Goal: Task Accomplishment & Management: Manage account settings

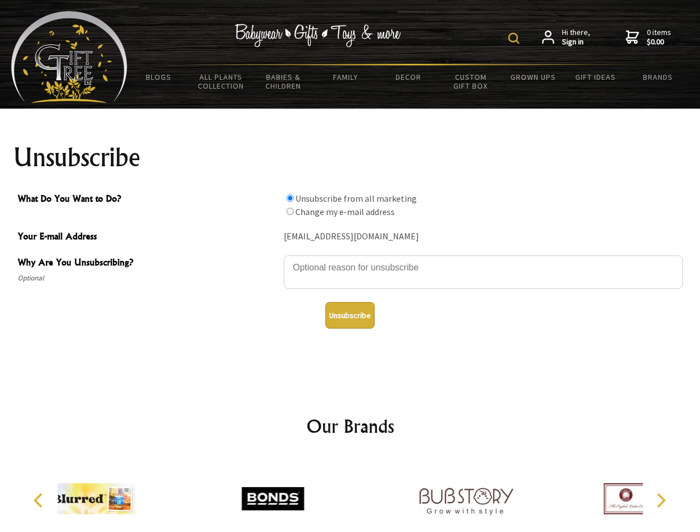
click at [516, 38] on img at bounding box center [513, 38] width 11 height 11
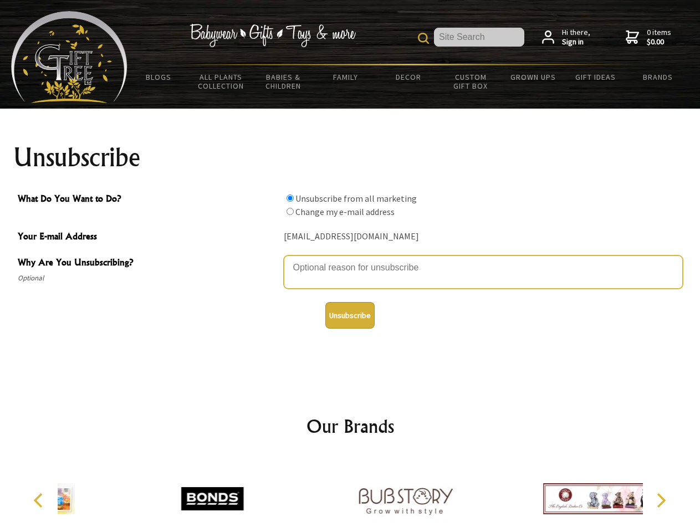
click at [350, 259] on textarea "Why Are You Unsubscribing?" at bounding box center [483, 272] width 399 height 33
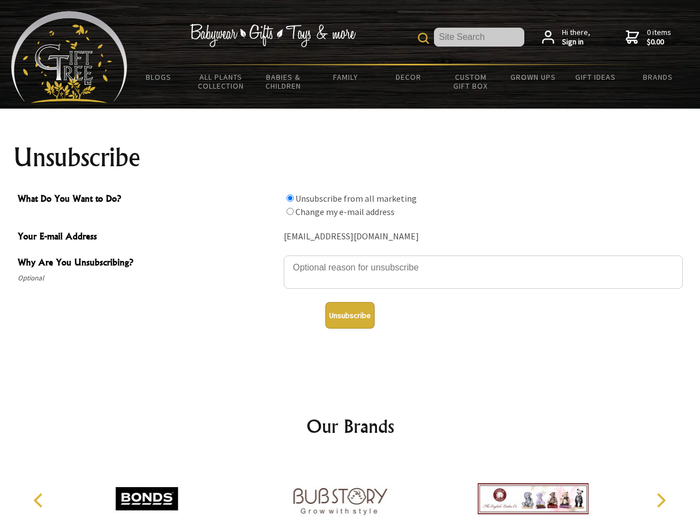
click at [290, 198] on input "What Do You Want to Do?" at bounding box center [290, 198] width 7 height 7
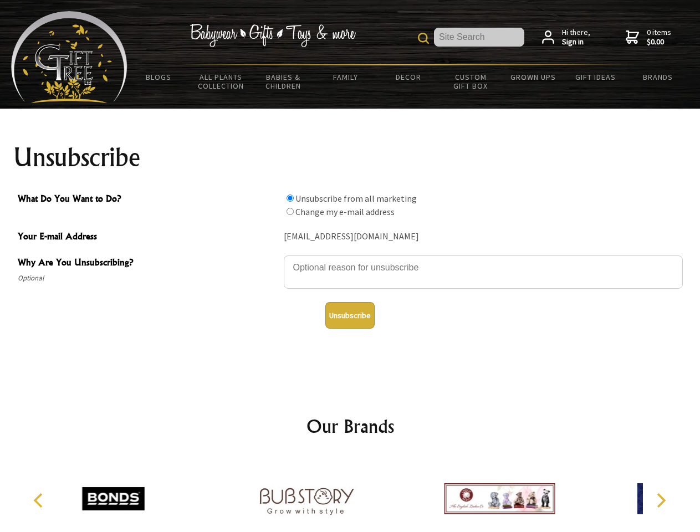
click at [290, 211] on input "What Do You Want to Do?" at bounding box center [290, 211] width 7 height 7
radio input "true"
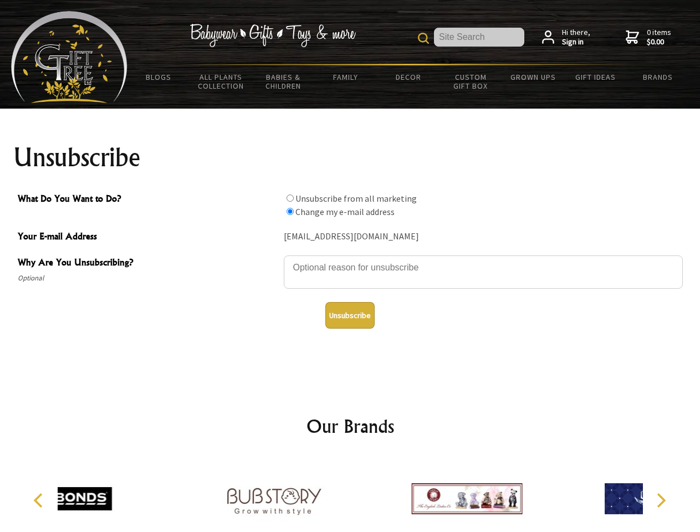
click at [350, 315] on button "Unsubscribe" at bounding box center [349, 315] width 49 height 27
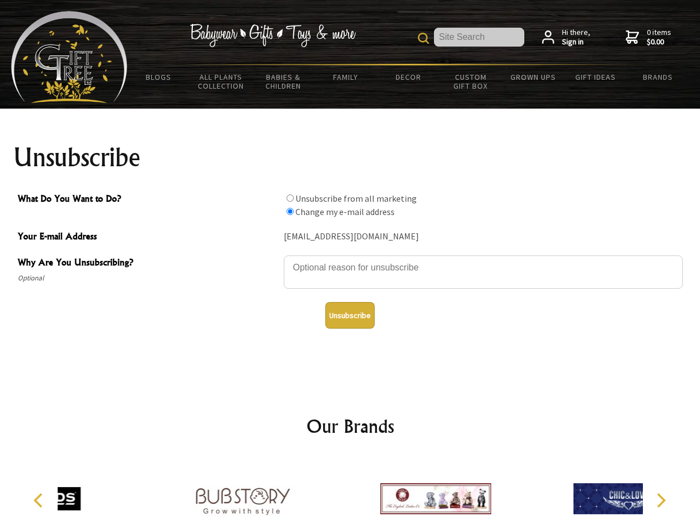
click at [350, 494] on div at bounding box center [435, 500] width 193 height 86
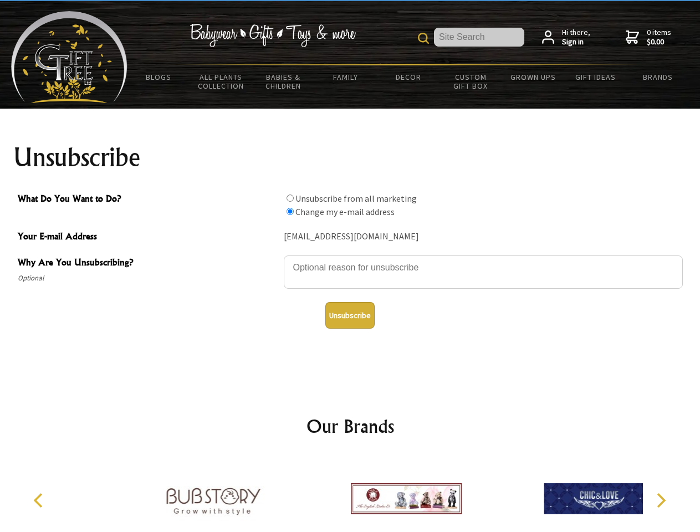
click at [40, 501] on icon "Previous" at bounding box center [39, 500] width 14 height 14
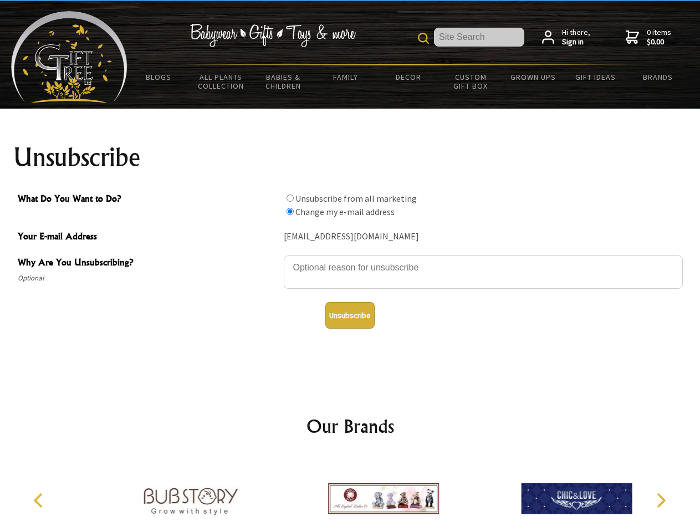
click at [661, 501] on icon "Next" at bounding box center [660, 500] width 14 height 14
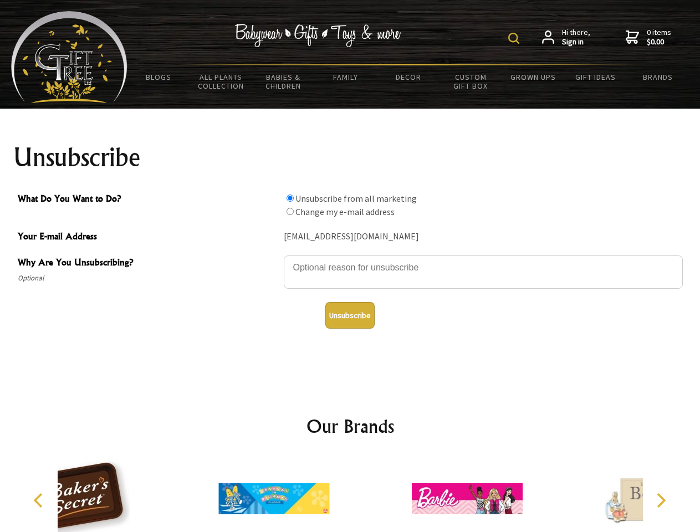
click at [516, 38] on img at bounding box center [513, 38] width 11 height 11
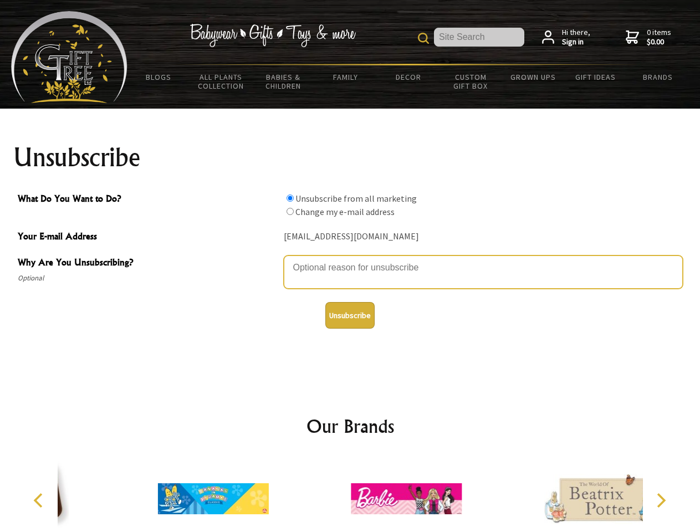
click at [350, 259] on textarea "Why Are You Unsubscribing?" at bounding box center [483, 272] width 399 height 33
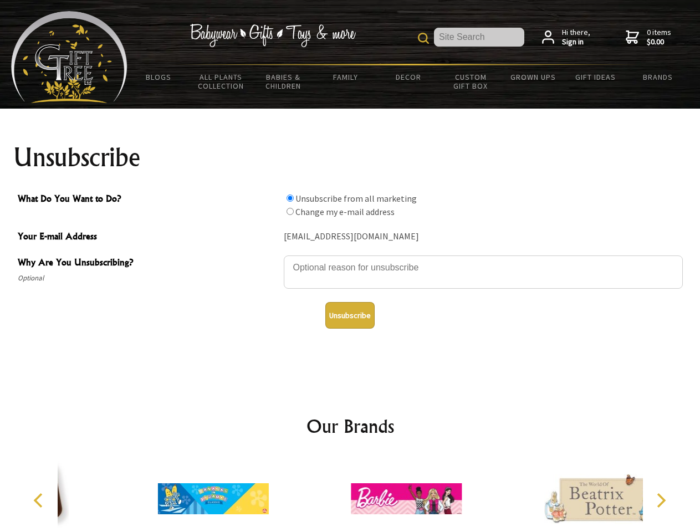
click at [290, 198] on input "What Do You Want to Do?" at bounding box center [290, 198] width 7 height 7
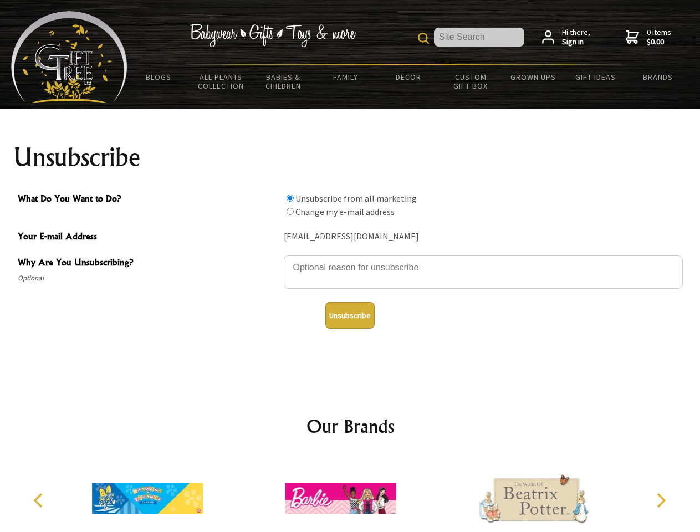
click at [290, 211] on input "What Do You Want to Do?" at bounding box center [290, 211] width 7 height 7
radio input "true"
click at [350, 315] on button "Unsubscribe" at bounding box center [349, 315] width 49 height 27
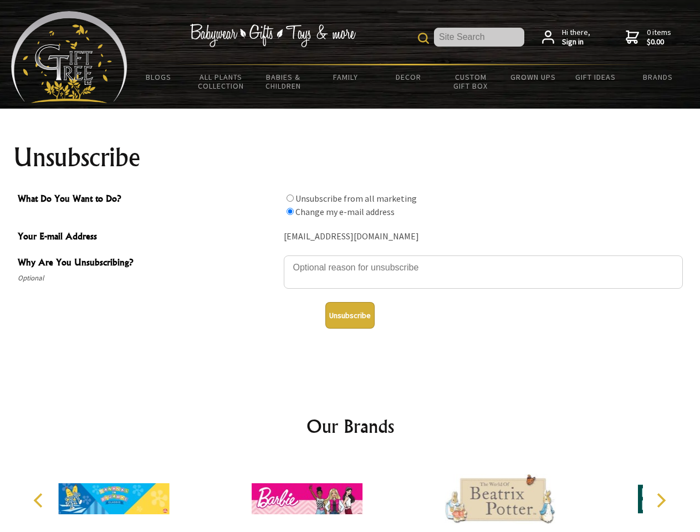
click at [350, 494] on div at bounding box center [307, 500] width 193 height 86
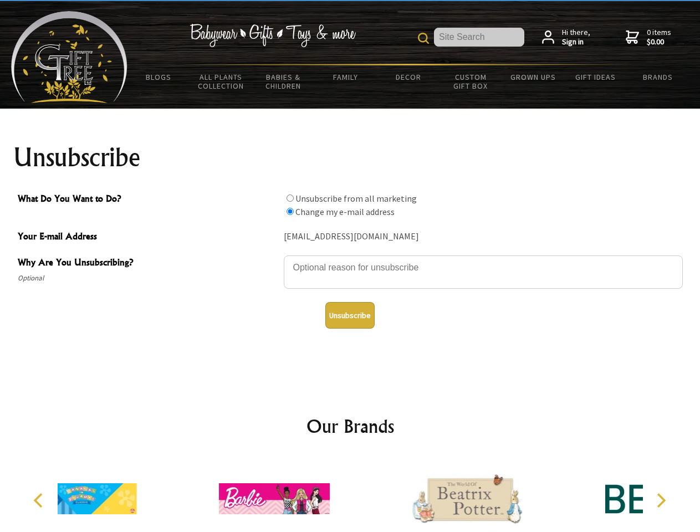
click at [40, 501] on icon "Previous" at bounding box center [39, 500] width 14 height 14
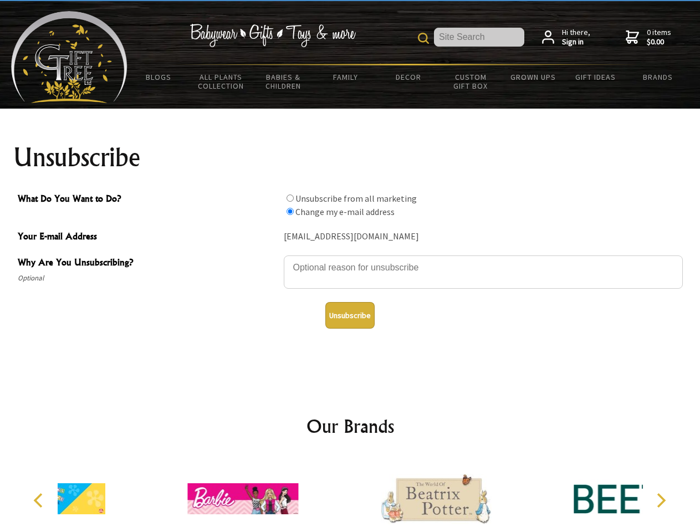
click at [661, 501] on icon "Next" at bounding box center [660, 500] width 14 height 14
